Goal: Transaction & Acquisition: Purchase product/service

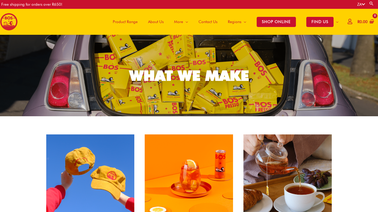
click at [118, 22] on span "Product Range" at bounding box center [125, 22] width 25 height 16
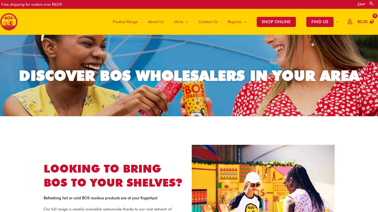
click at [125, 21] on span "Product Range" at bounding box center [125, 22] width 25 height 16
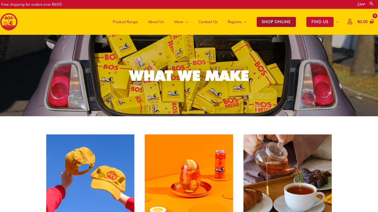
click at [275, 20] on span "SHOP ONLINE" at bounding box center [275, 22] width 39 height 10
